Goal: Task Accomplishment & Management: Manage account settings

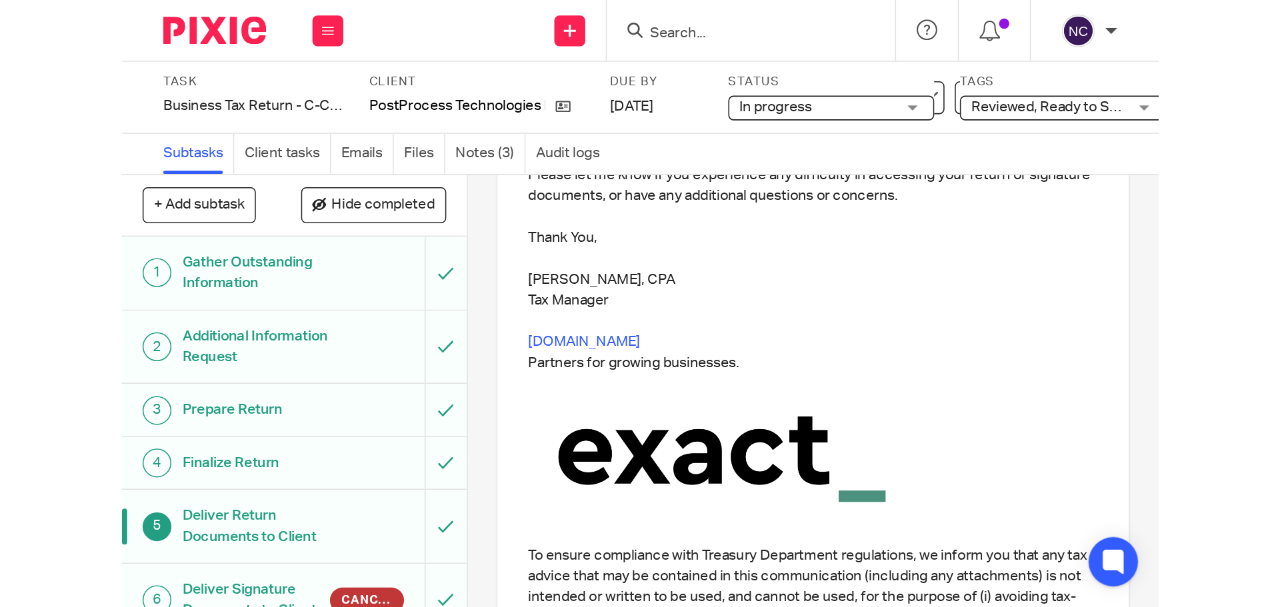
scroll to position [293, 0]
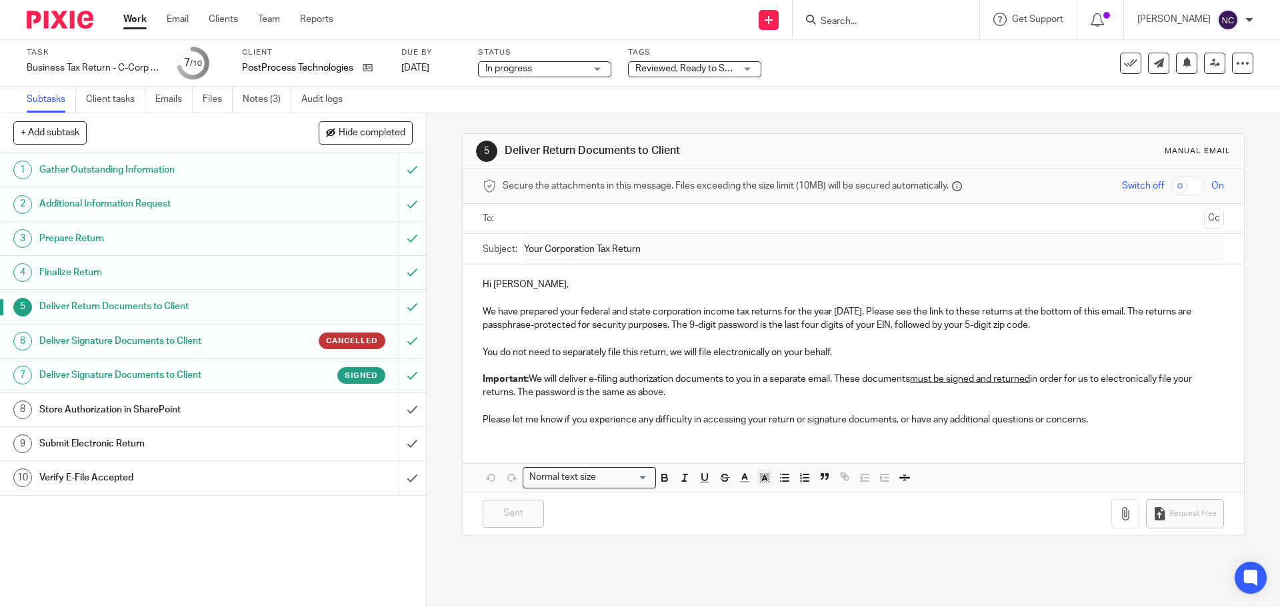
click at [253, 386] on link "7 Deliver Signature Documents to Client Signed" at bounding box center [199, 375] width 399 height 33
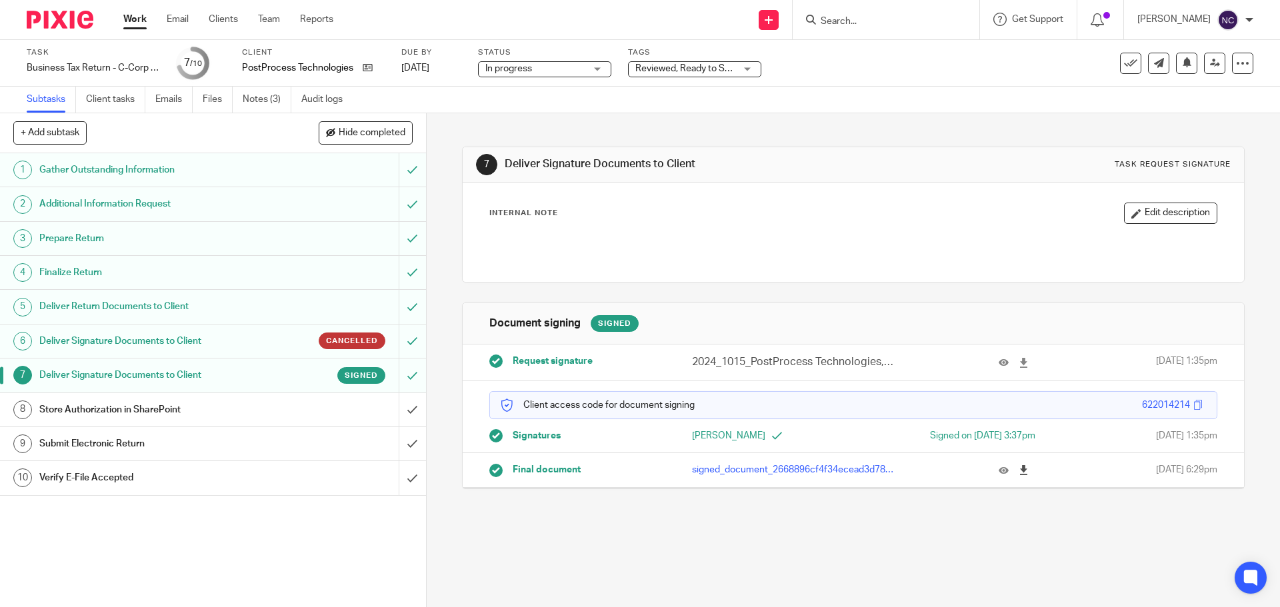
click at [1019, 469] on icon at bounding box center [1024, 470] width 10 height 10
click at [398, 415] on input "submit" at bounding box center [213, 409] width 426 height 33
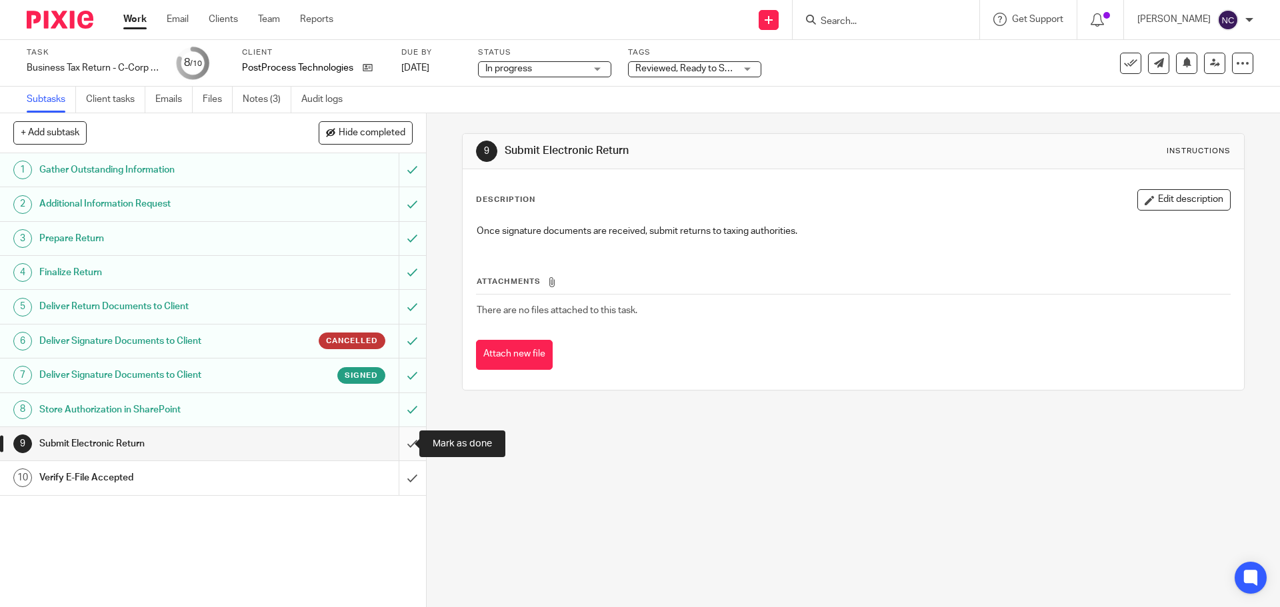
click at [395, 440] on input "submit" at bounding box center [213, 443] width 426 height 33
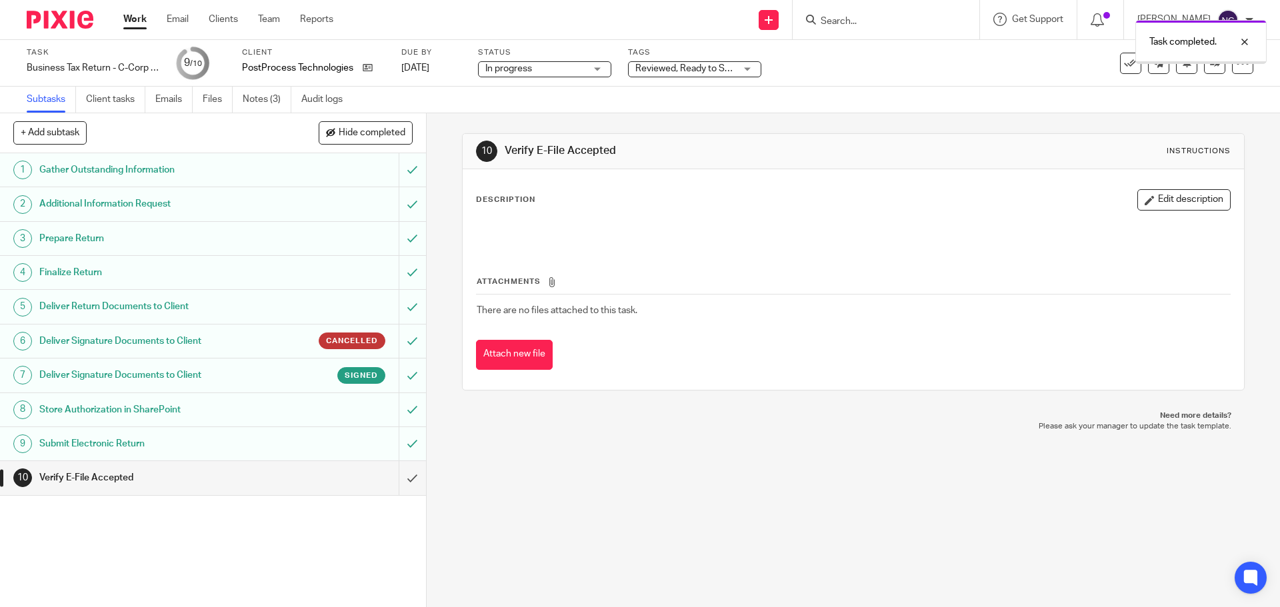
click at [711, 71] on span "Reviewed, Ready to Send + 2" at bounding box center [695, 68] width 120 height 9
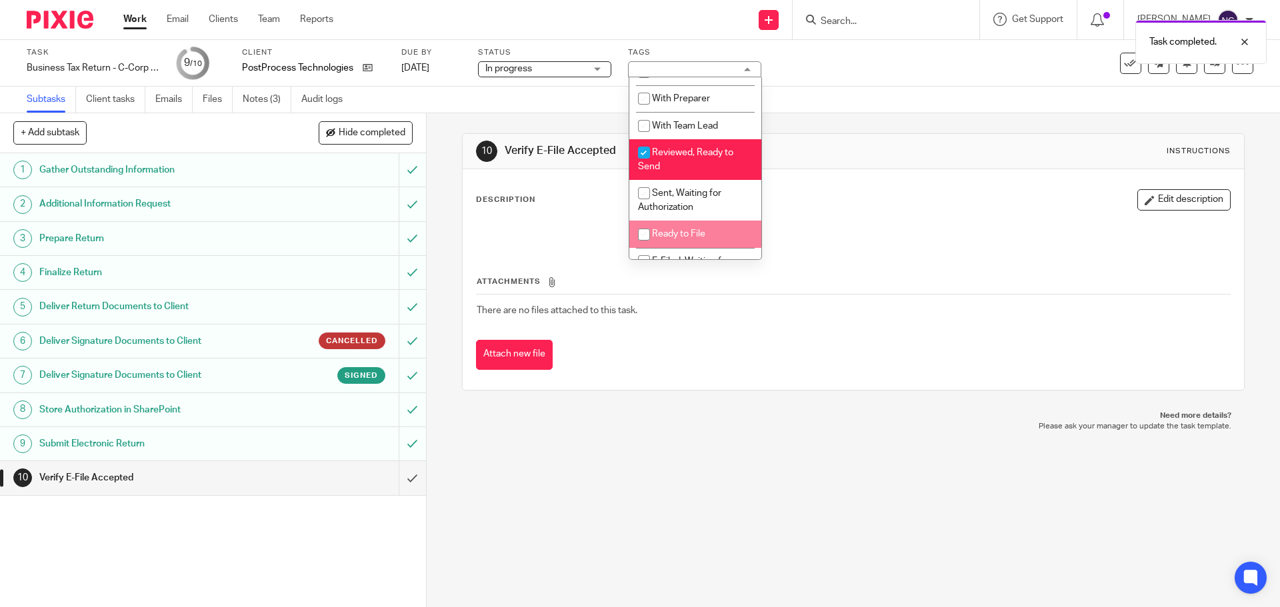
scroll to position [67, 0]
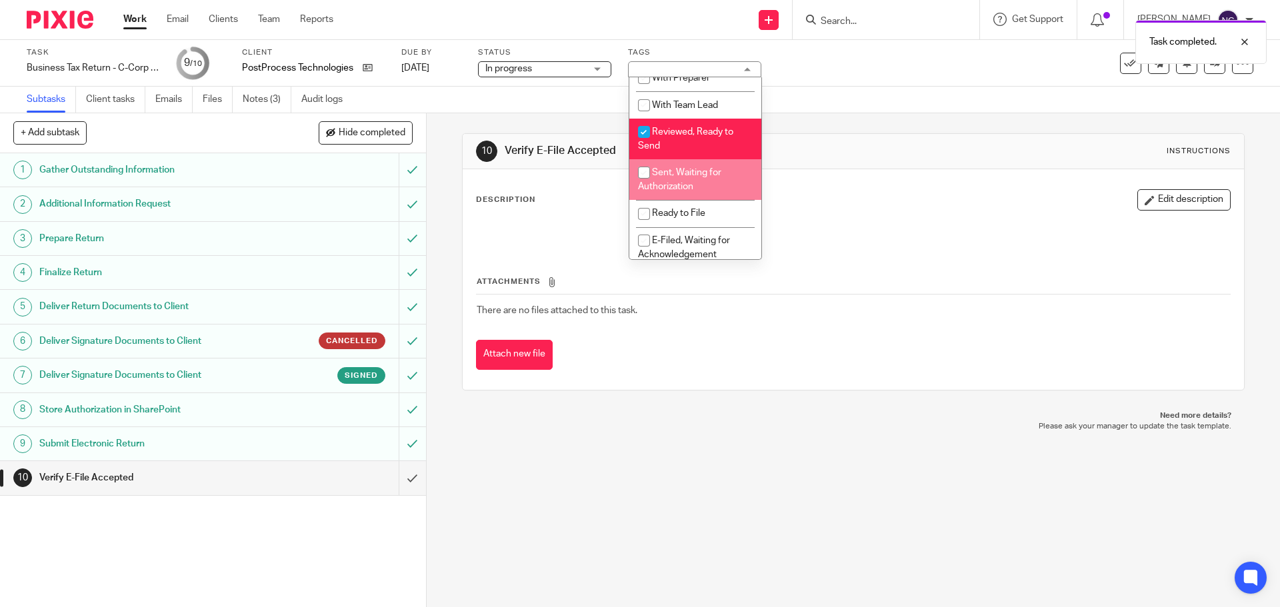
click at [683, 171] on span "Sent, Waiting for Authorization" at bounding box center [679, 179] width 83 height 23
checkbox input "false"
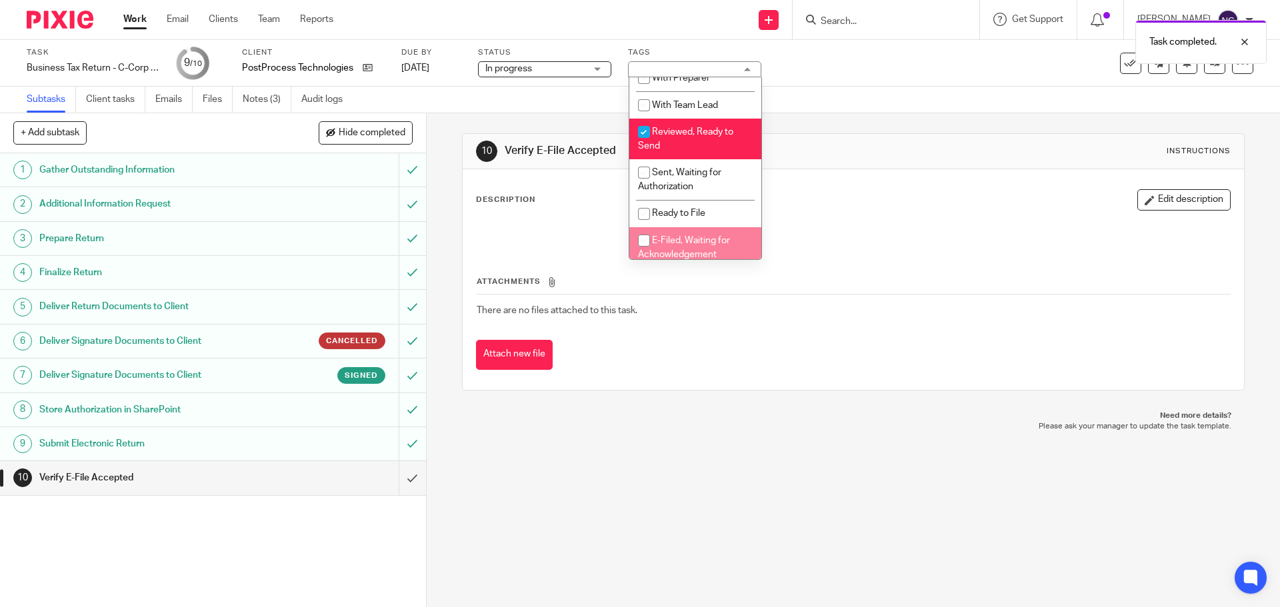
click at [669, 240] on span "E-Filed, Waiting for Acknowledgement" at bounding box center [684, 247] width 92 height 23
checkbox input "true"
click at [651, 131] on input "checkbox" at bounding box center [643, 131] width 25 height 25
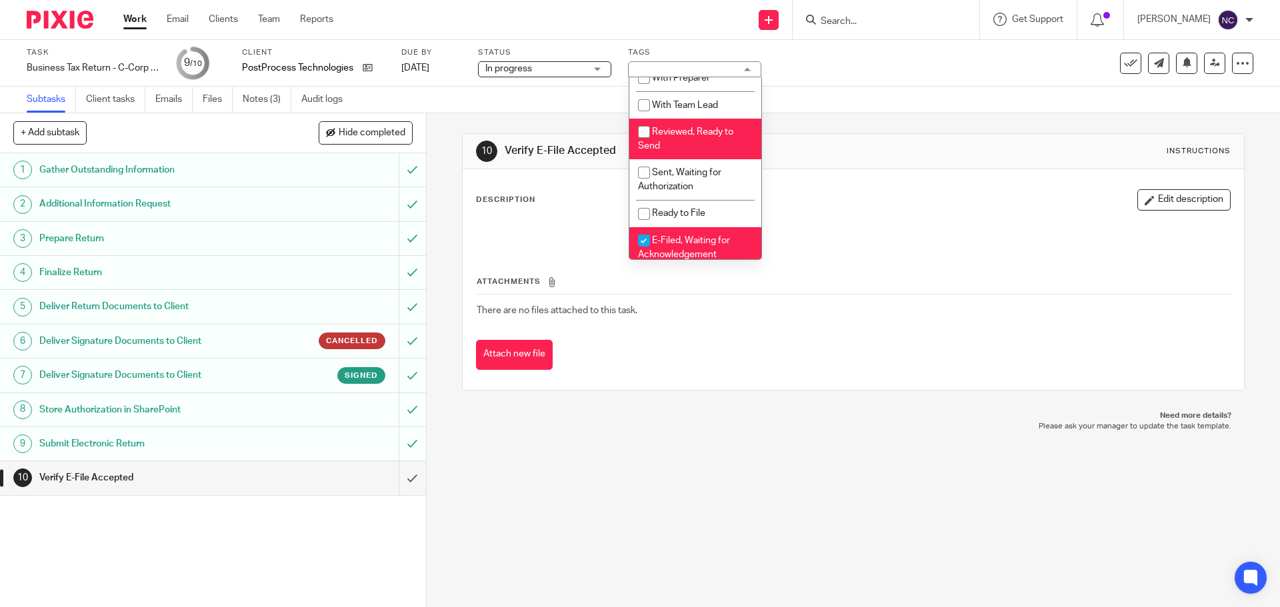
checkbox input "false"
click at [79, 19] on img at bounding box center [60, 20] width 67 height 18
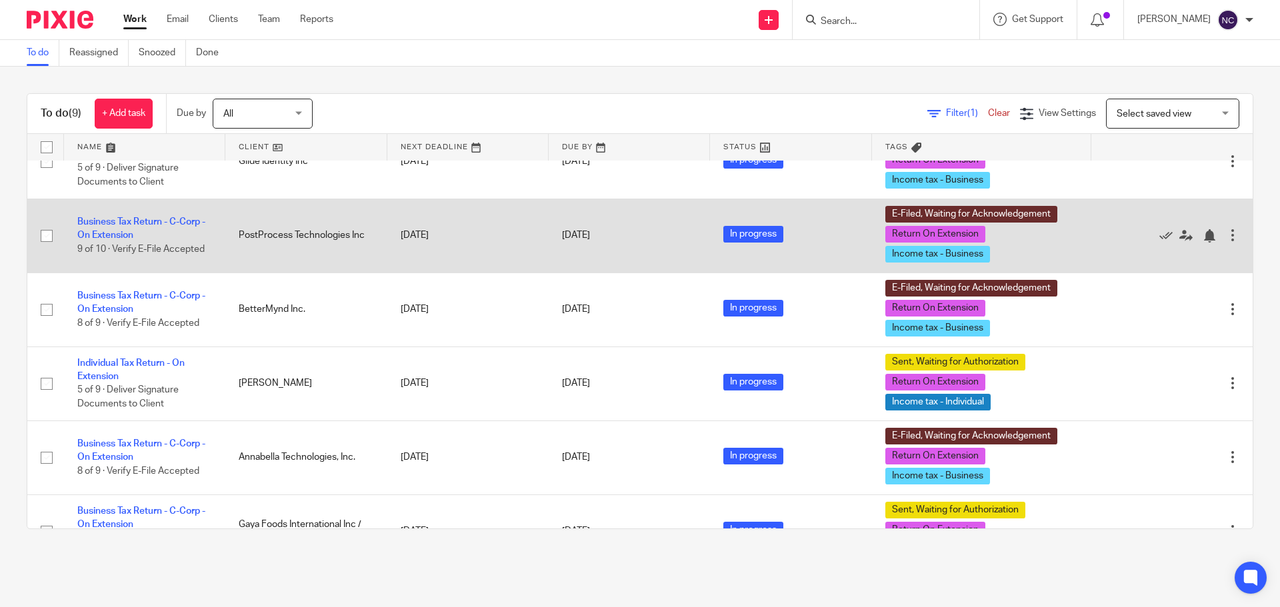
scroll to position [67, 0]
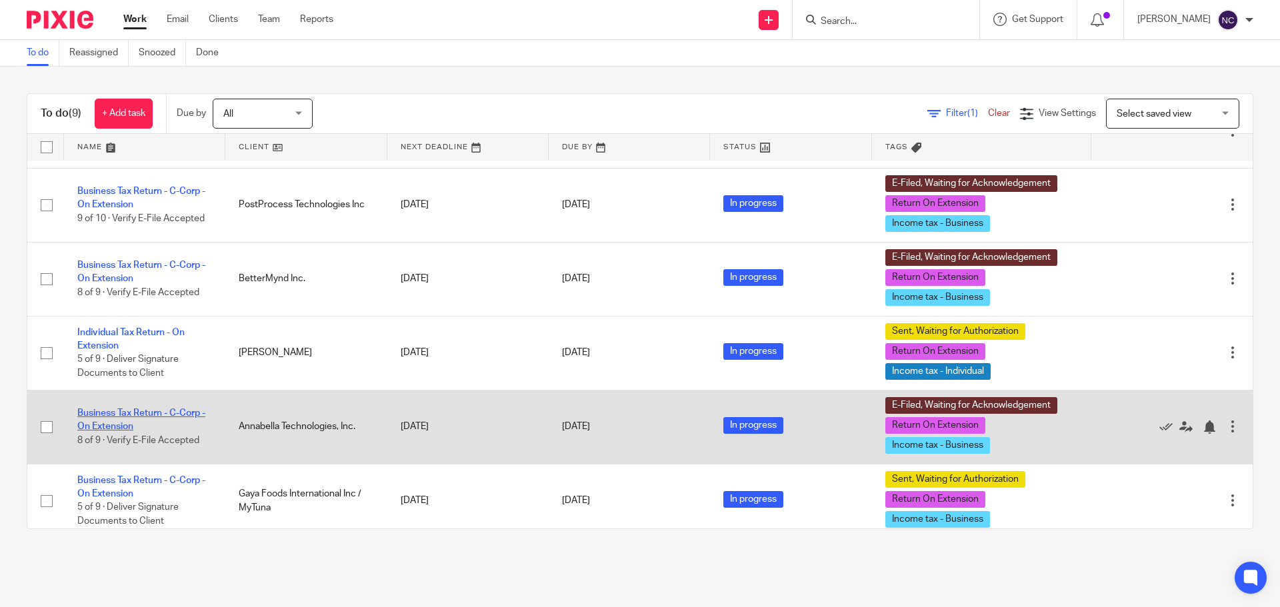
click at [173, 414] on link "Business Tax Return - C-Corp - On Extension" at bounding box center [141, 420] width 128 height 23
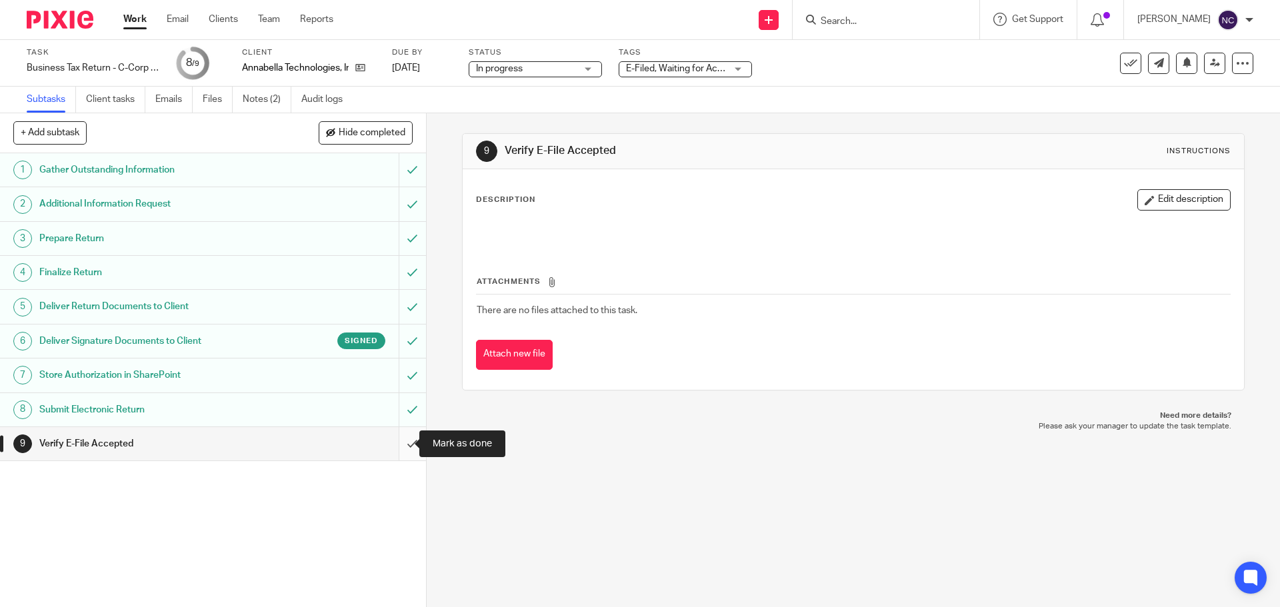
click at [399, 443] on input "submit" at bounding box center [213, 443] width 426 height 33
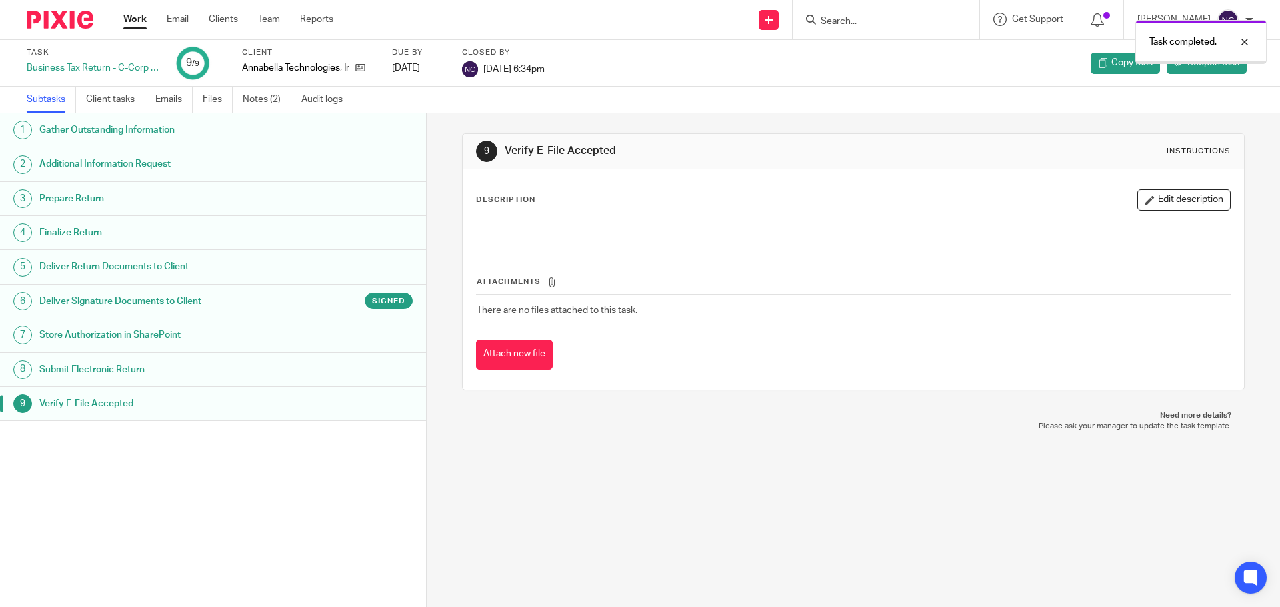
click at [51, 23] on img at bounding box center [60, 20] width 67 height 18
